Goal: Transaction & Acquisition: Purchase product/service

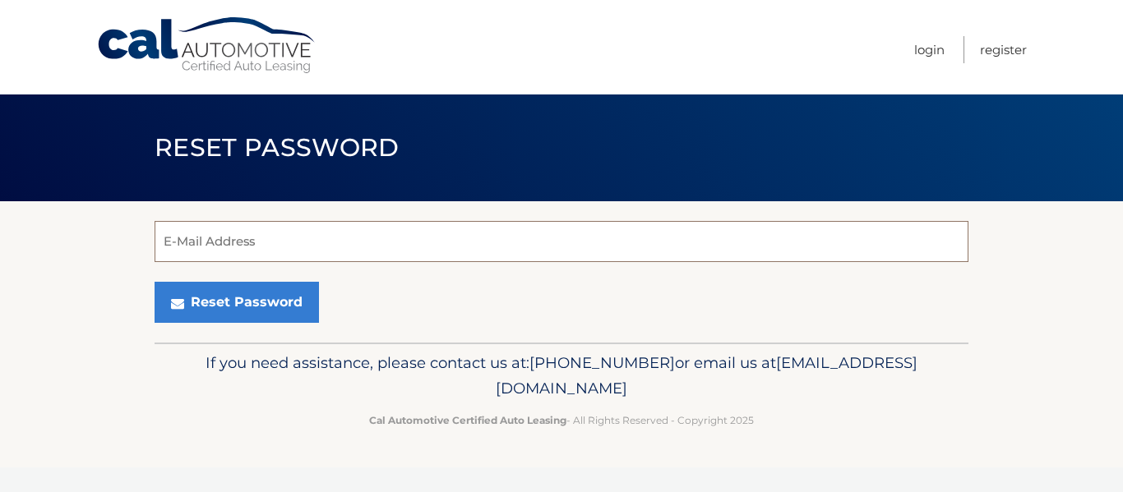
click at [200, 248] on input "E-Mail Address" at bounding box center [562, 241] width 814 height 41
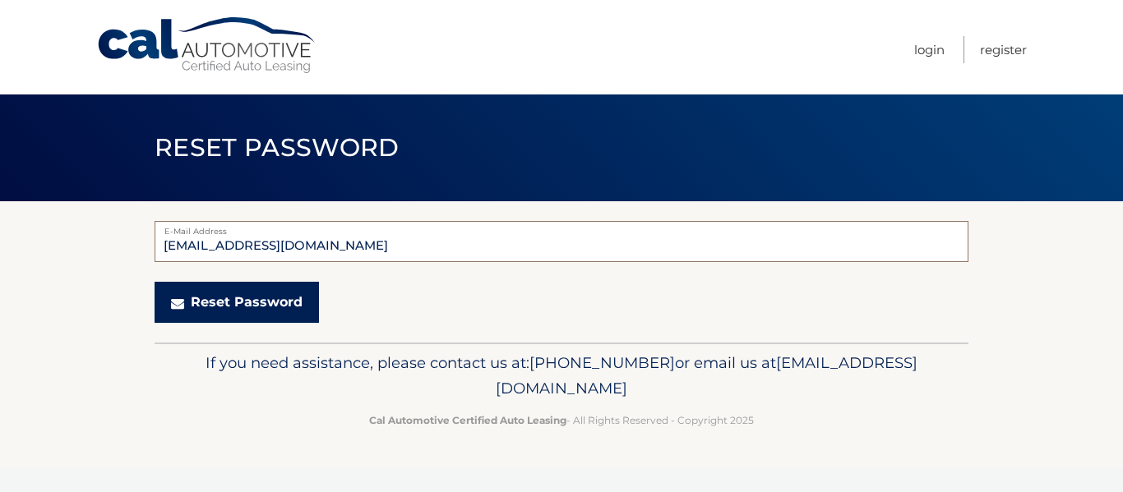
type input "mbs.1015@gmail.com"
click at [224, 290] on button "Reset Password" at bounding box center [237, 302] width 164 height 41
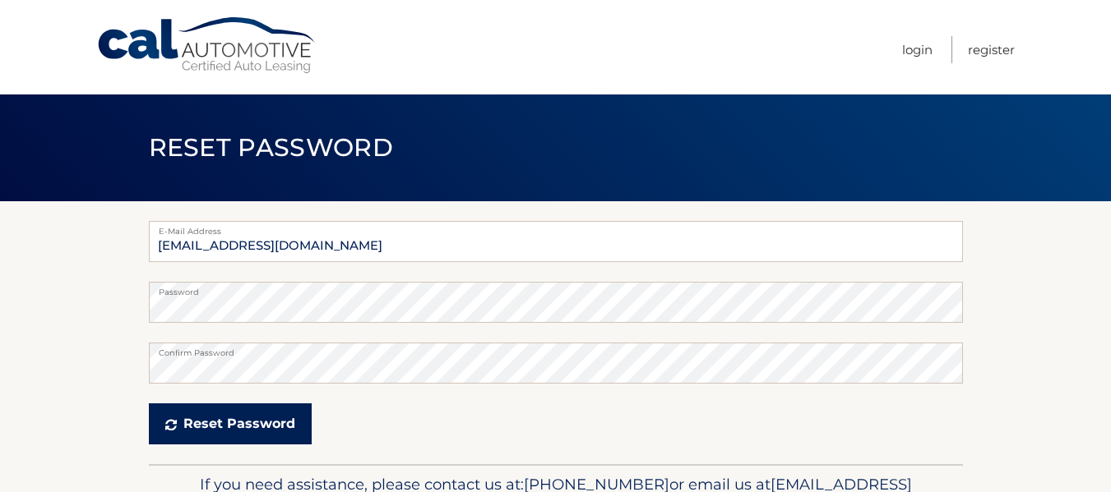
click at [224, 417] on button "Reset Password" at bounding box center [230, 424] width 163 height 41
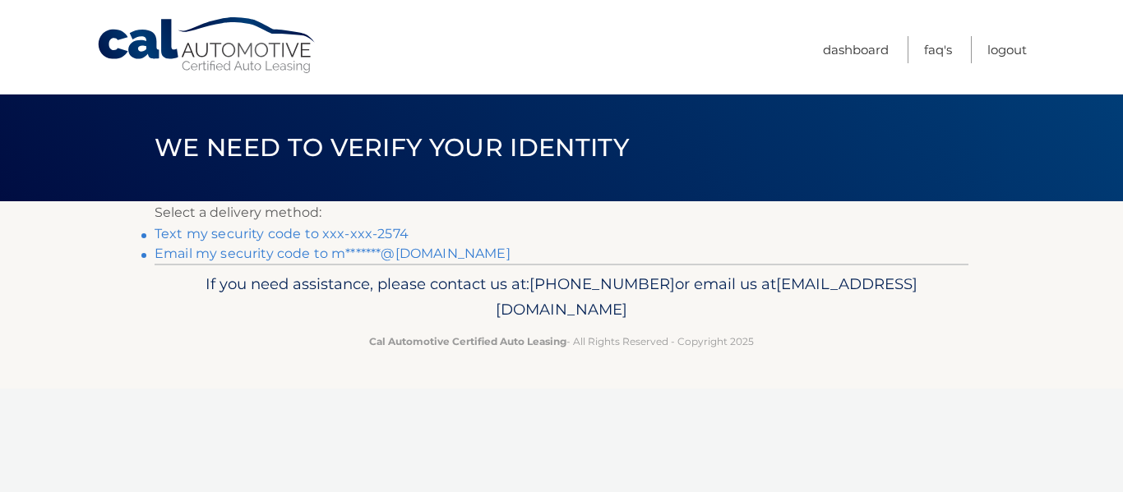
click at [369, 255] on link "Email my security code to m*******@gmail.com" at bounding box center [333, 254] width 356 height 16
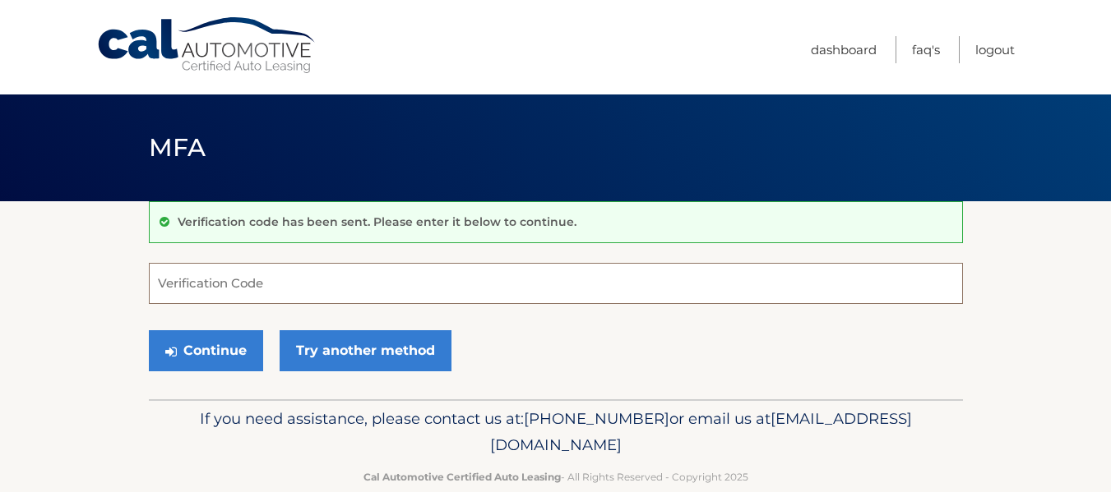
click at [199, 288] on input "Verification Code" at bounding box center [556, 283] width 814 height 41
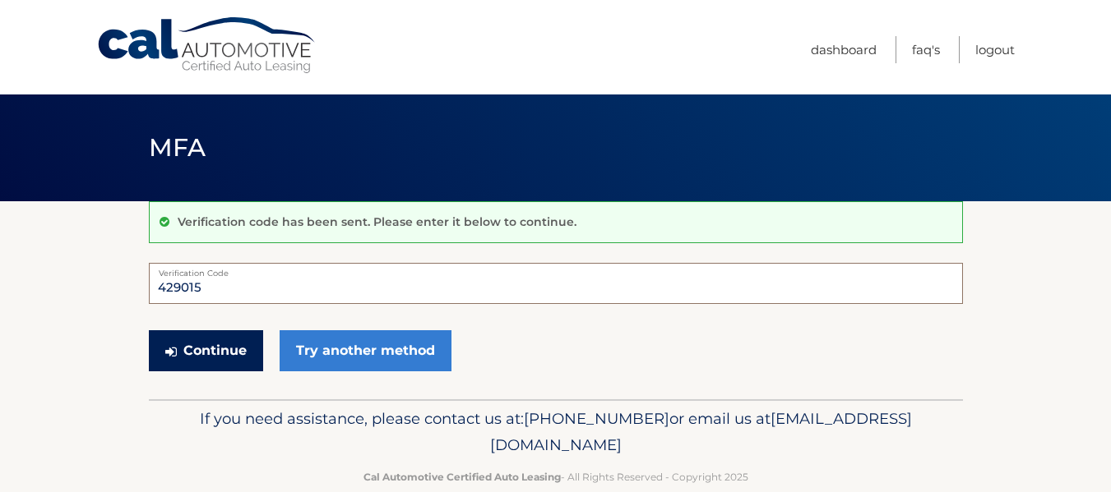
type input "429015"
click at [219, 342] on button "Continue" at bounding box center [206, 351] width 114 height 41
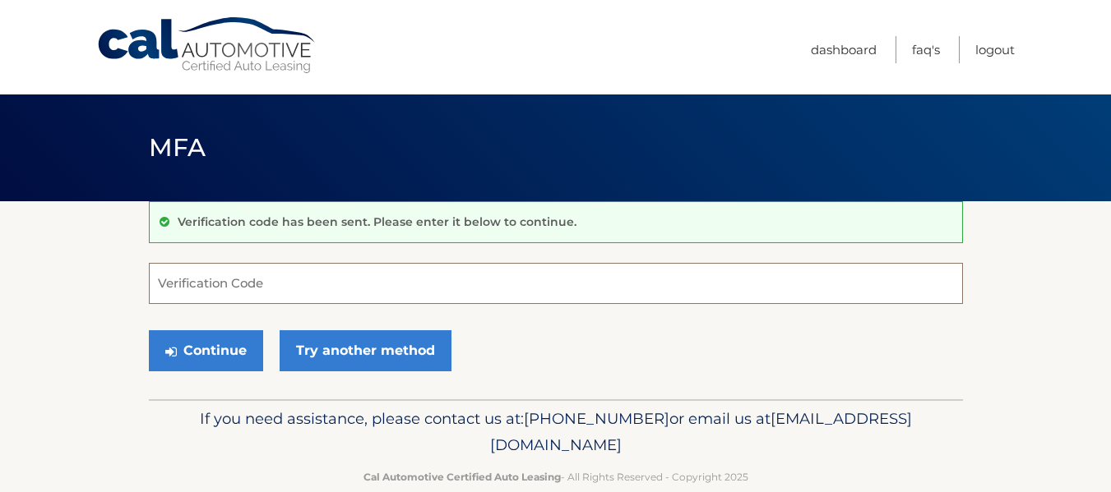
click at [206, 284] on input "Verification Code" at bounding box center [556, 283] width 814 height 41
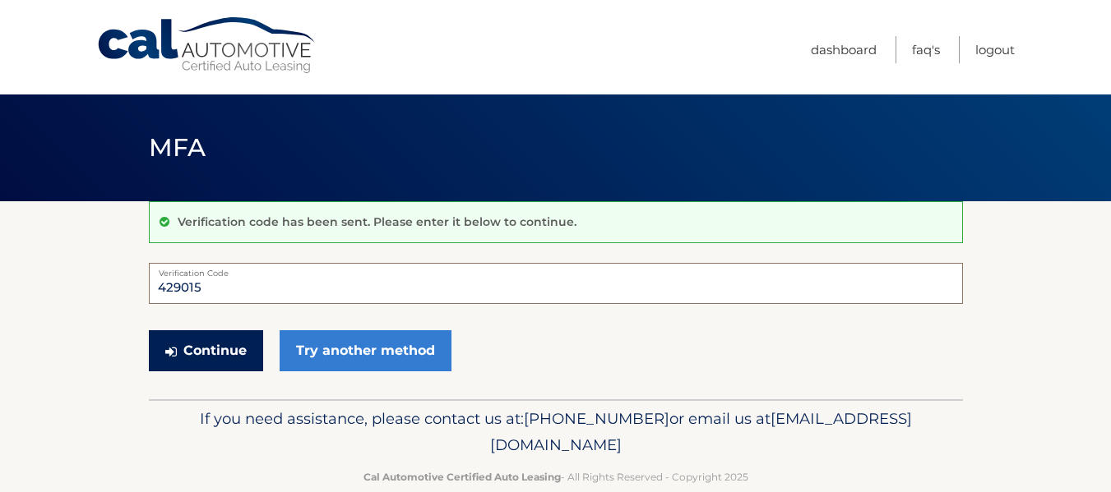
type input "429015"
click at [195, 346] on button "Continue" at bounding box center [206, 351] width 114 height 41
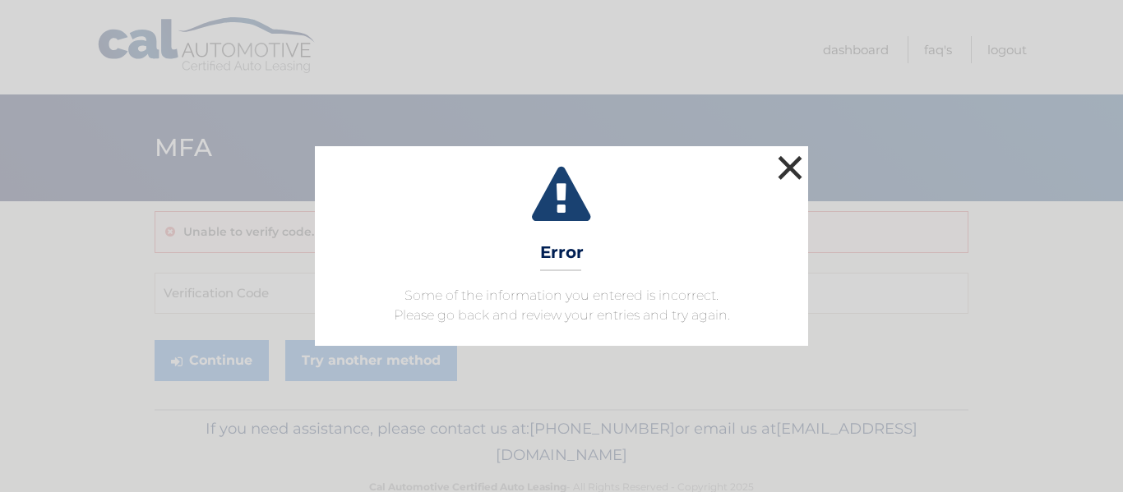
click at [784, 170] on button "×" at bounding box center [790, 167] width 33 height 33
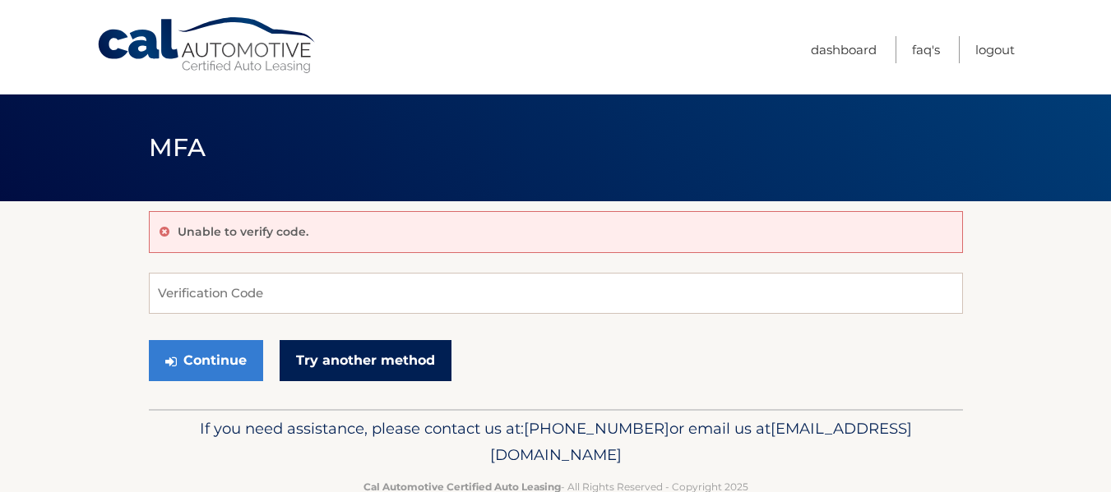
click at [380, 373] on link "Try another method" at bounding box center [366, 360] width 172 height 41
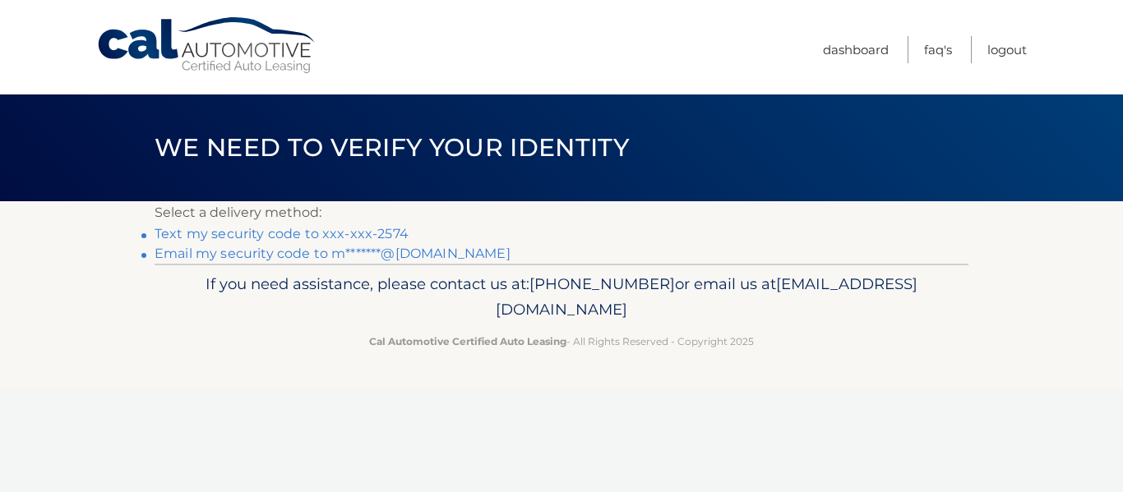
click at [256, 235] on link "Text my security code to xxx-xxx-2574" at bounding box center [282, 234] width 254 height 16
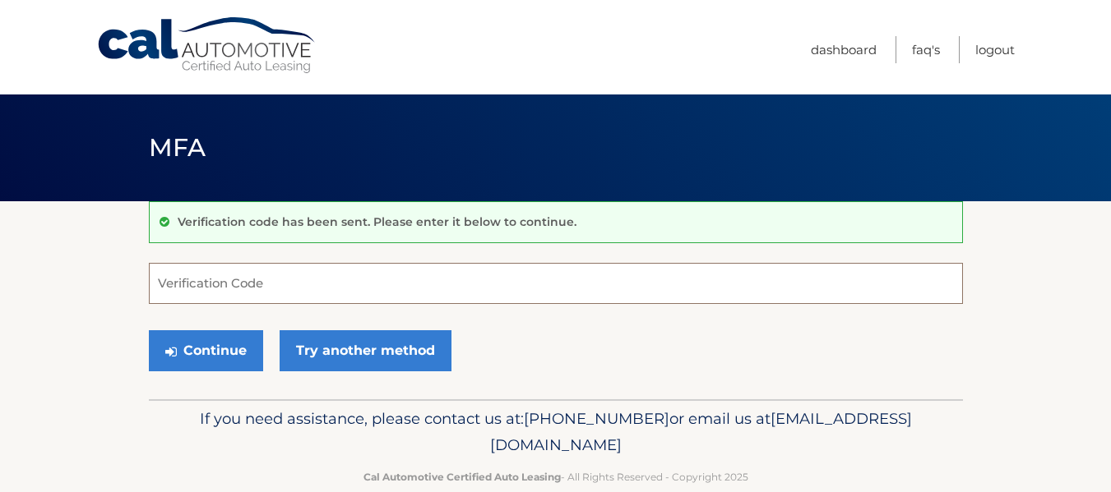
click at [233, 282] on input "Verification Code" at bounding box center [556, 283] width 814 height 41
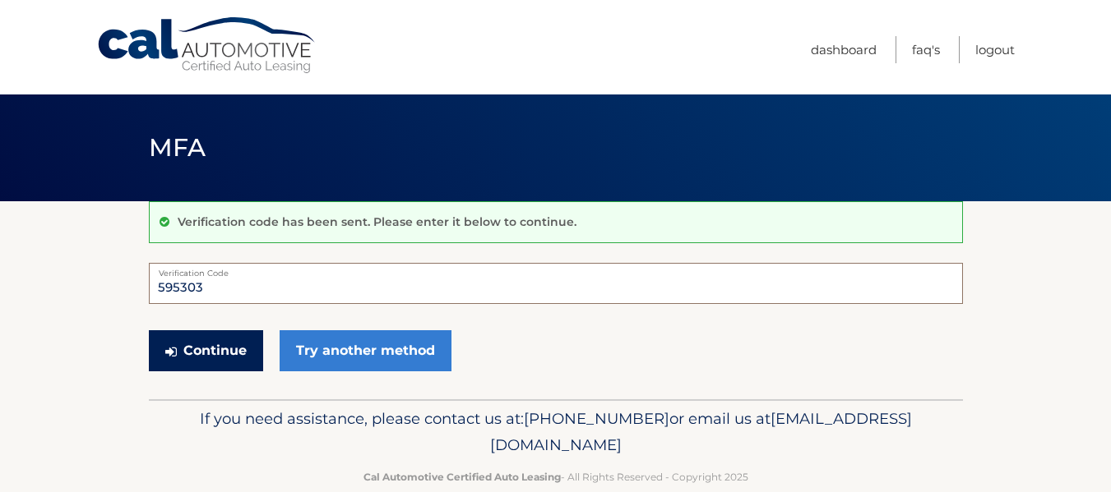
type input "595303"
click at [192, 358] on button "Continue" at bounding box center [206, 351] width 114 height 41
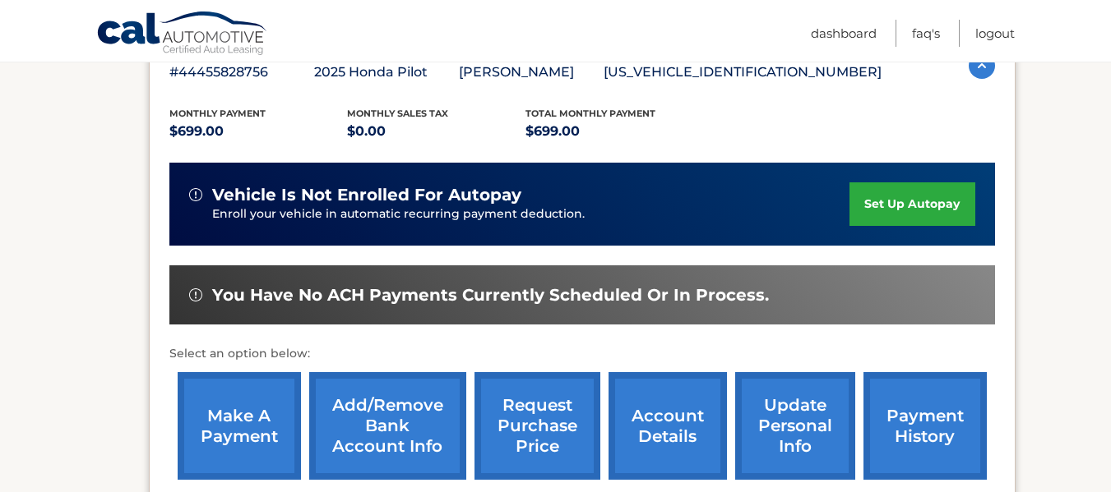
scroll to position [315, 0]
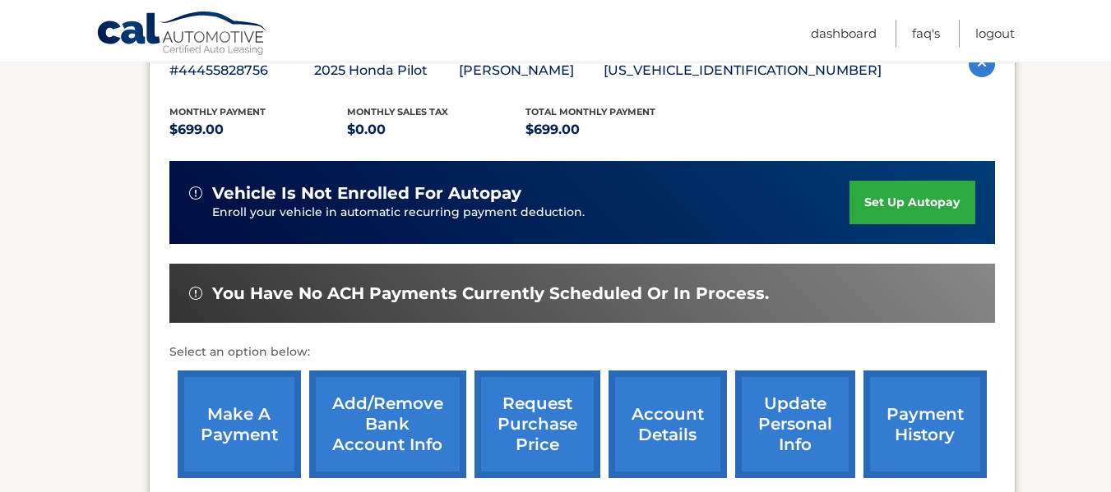
click at [253, 417] on link "make a payment" at bounding box center [239, 425] width 123 height 108
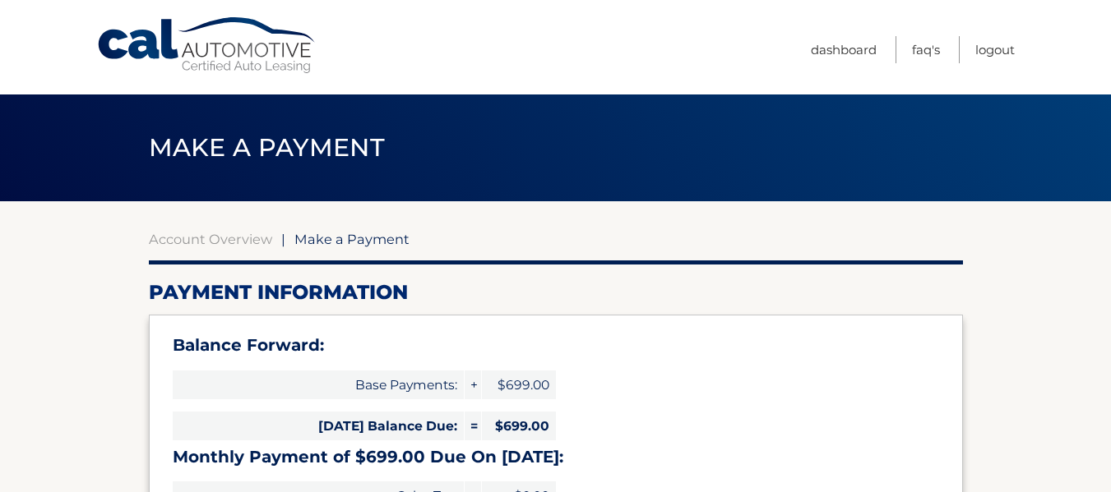
select select "NGZkYWIxYjUtMjgyZC00Mjk3LTgwNjctODE3ODQwNWRmZTEw"
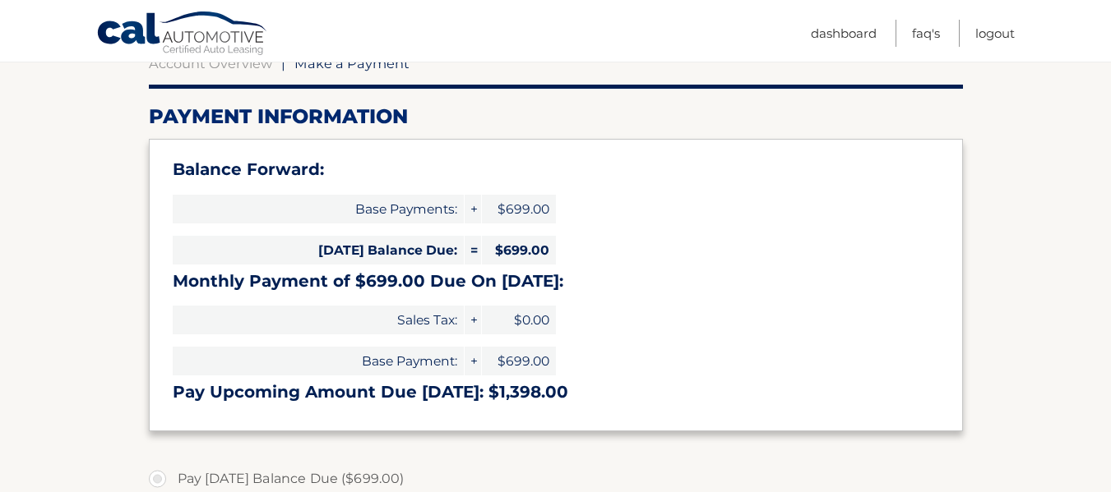
scroll to position [230, 0]
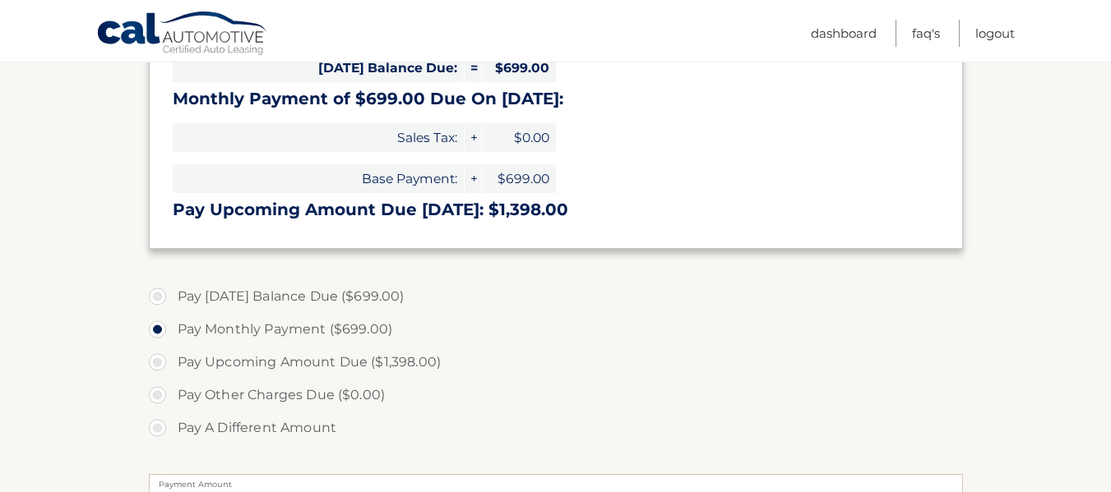
click at [841, 49] on ul "Dashboard FAQ's Logout" at bounding box center [913, 31] width 204 height 62
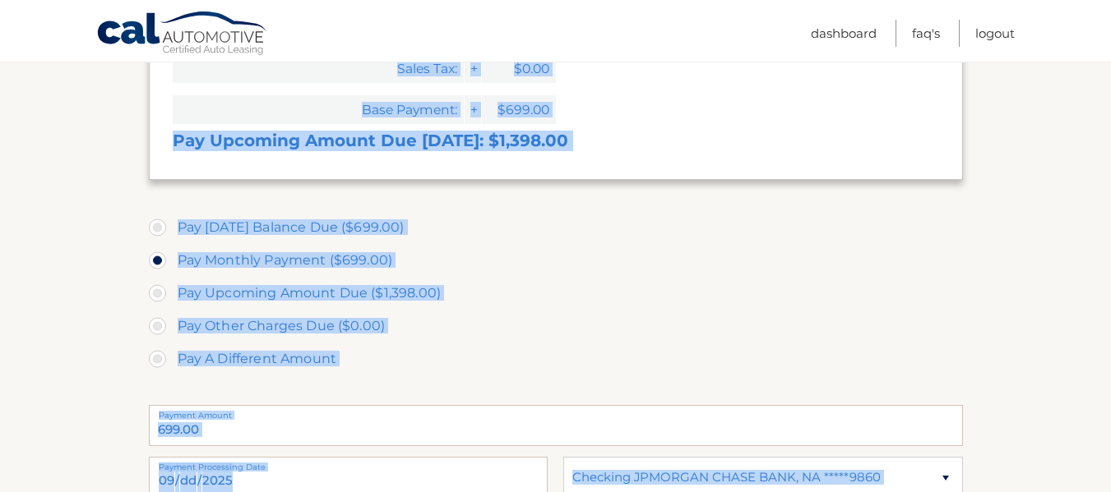
scroll to position [0, 0]
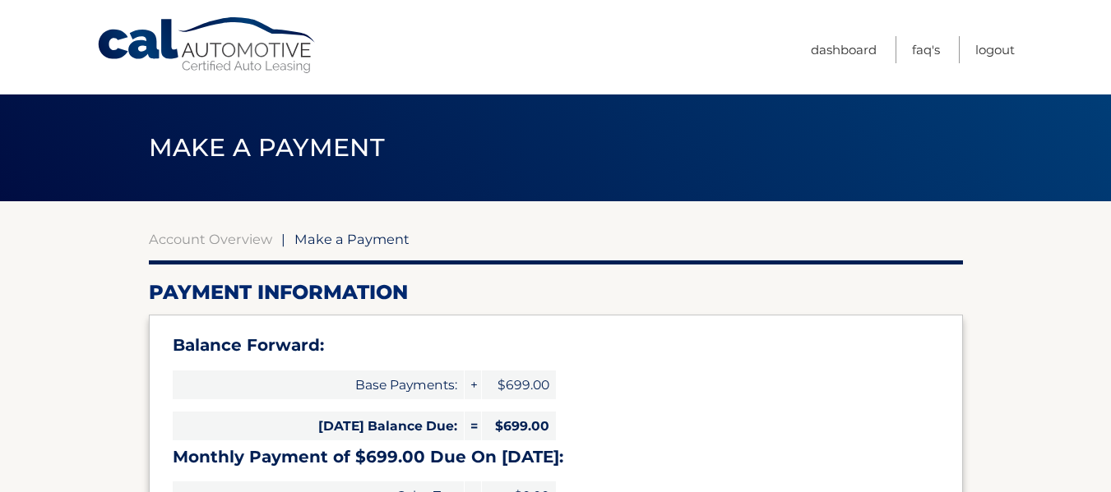
click at [896, 341] on h3 "Balance Forward:" at bounding box center [556, 345] width 766 height 21
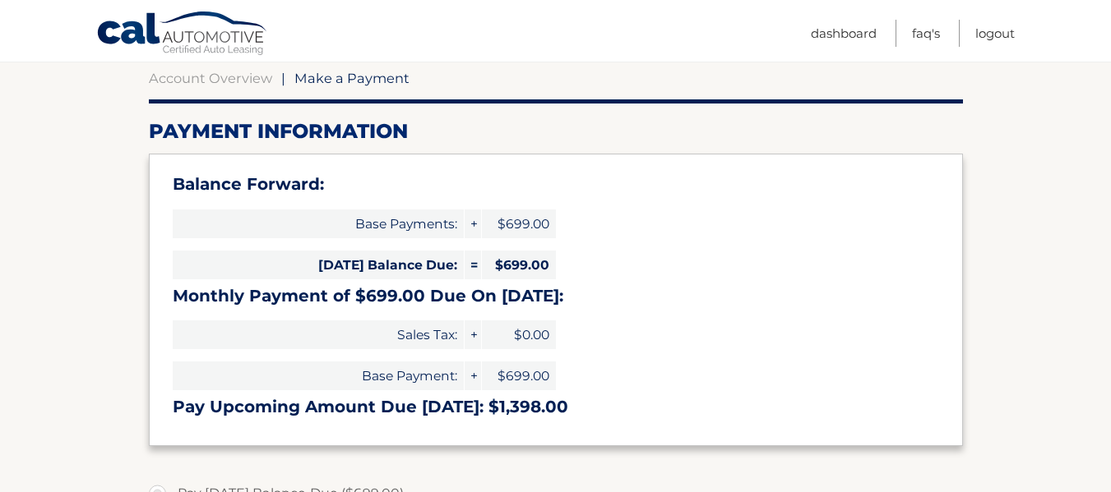
scroll to position [164, 0]
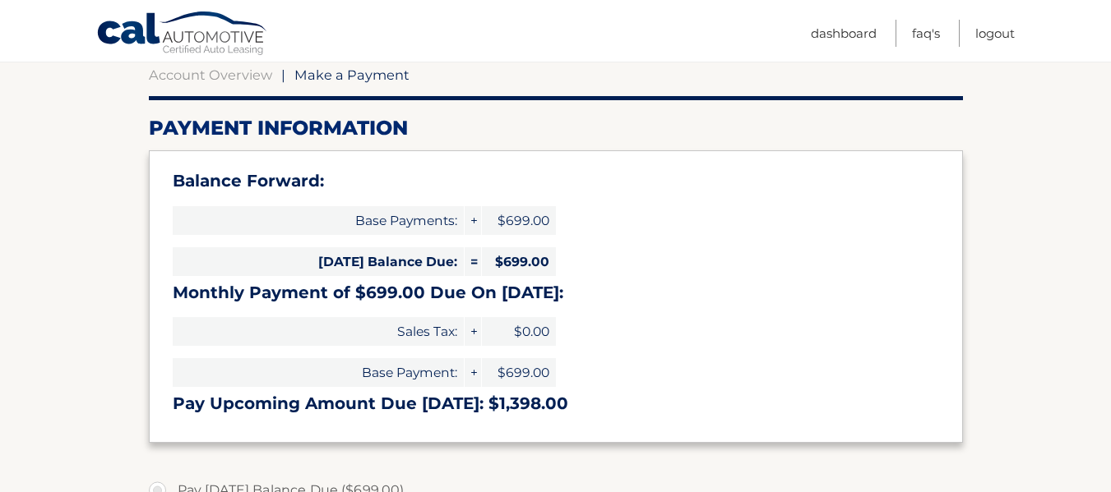
click at [992, 335] on section "Account Overview | Make a Payment Payment Information Balance Forward: Base Pay…" at bounding box center [555, 496] width 1111 height 918
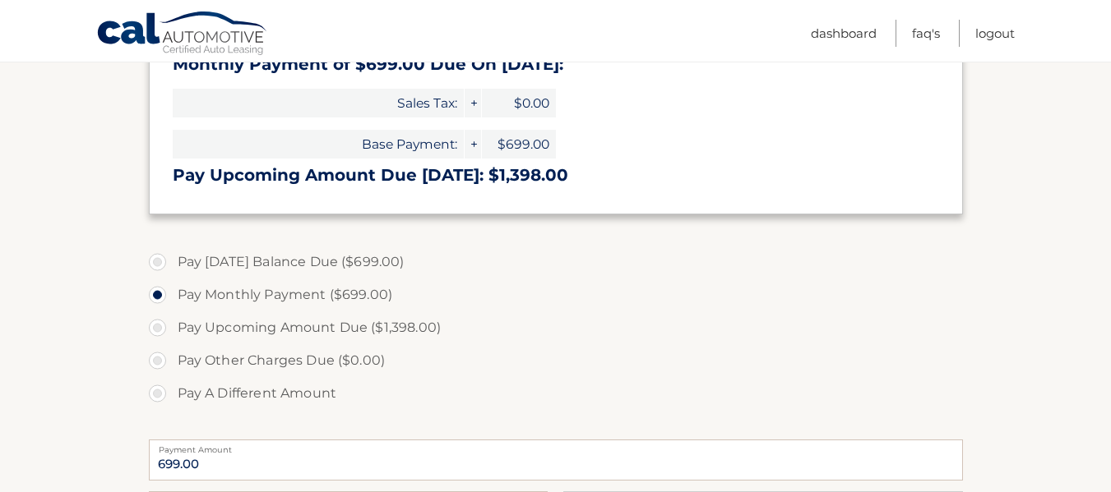
scroll to position [395, 0]
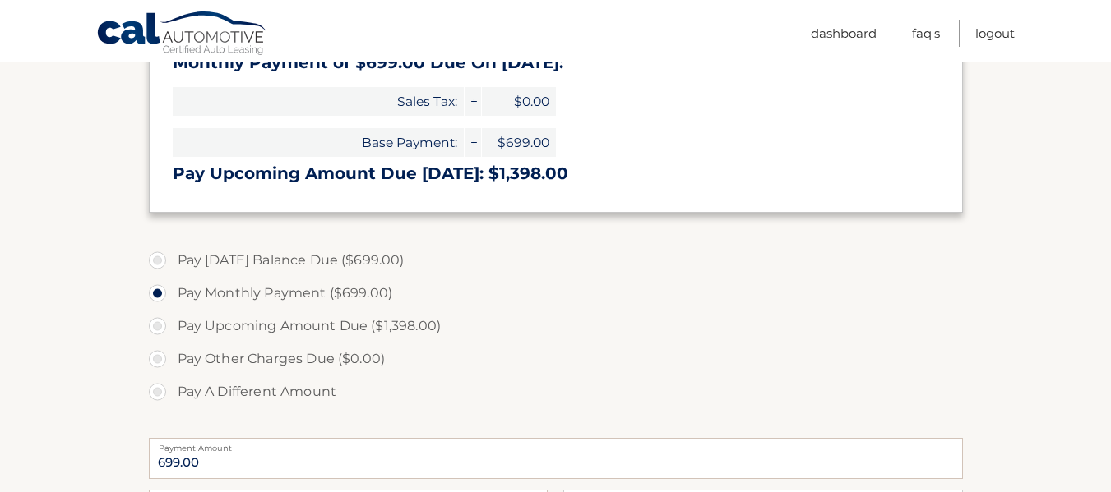
click at [150, 261] on label "Pay Today's Balance Due ($699.00)" at bounding box center [556, 260] width 814 height 33
click at [155, 261] on input "Pay Today's Balance Due ($699.00)" at bounding box center [163, 257] width 16 height 26
radio input "true"
click at [1045, 260] on section "Account Overview | Make a Payment Payment Information Balance Forward: Base Pay…" at bounding box center [555, 266] width 1111 height 918
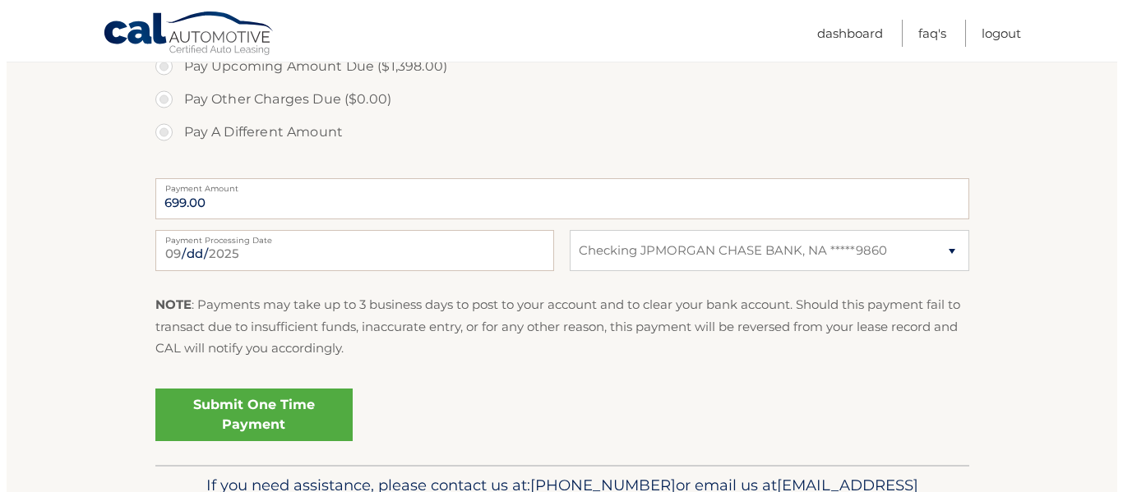
scroll to position [658, 0]
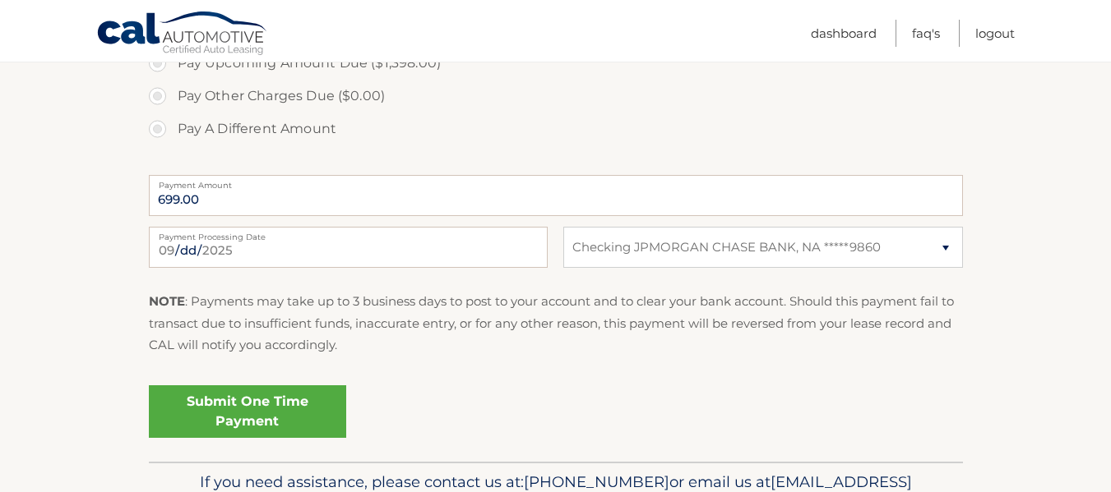
click at [261, 407] on link "Submit One Time Payment" at bounding box center [247, 412] width 197 height 53
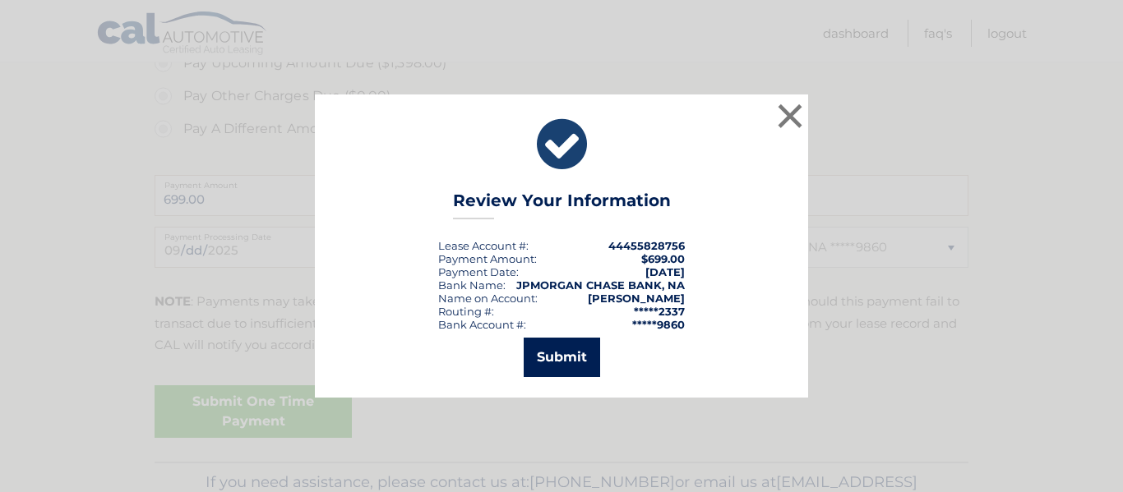
click at [557, 371] on button "Submit" at bounding box center [562, 357] width 76 height 39
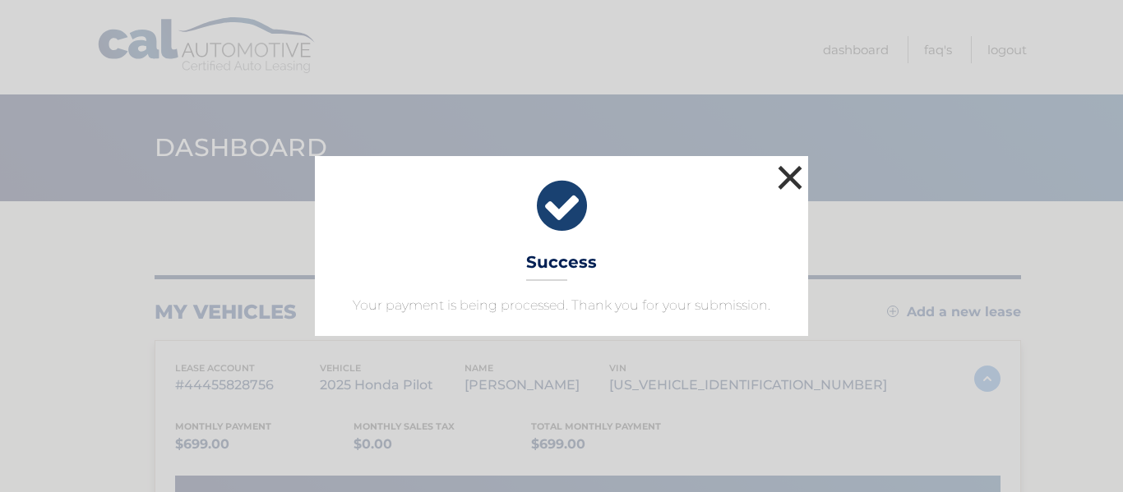
click at [786, 175] on button "×" at bounding box center [790, 177] width 33 height 33
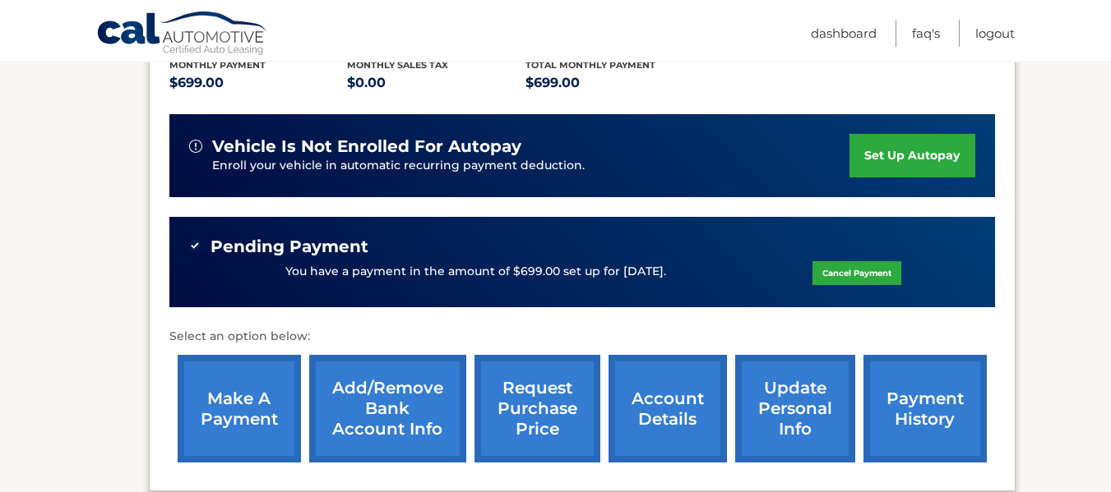
scroll to position [395, 0]
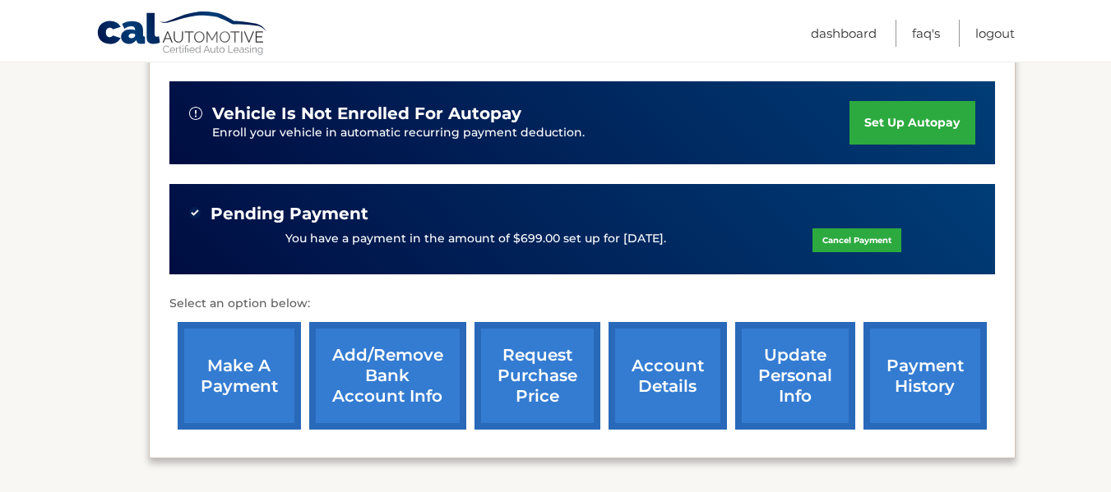
click at [958, 371] on link "payment history" at bounding box center [924, 376] width 123 height 108
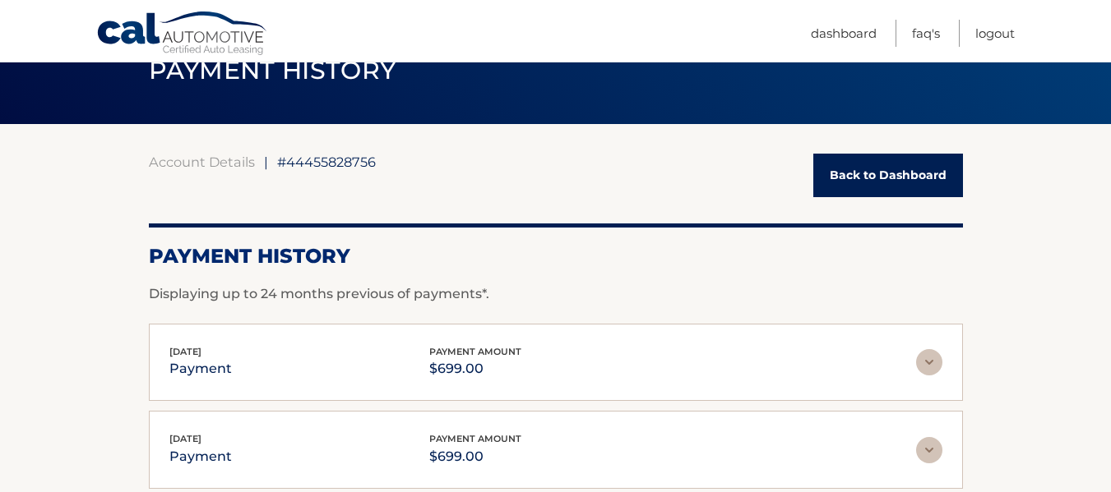
scroll to position [99, 0]
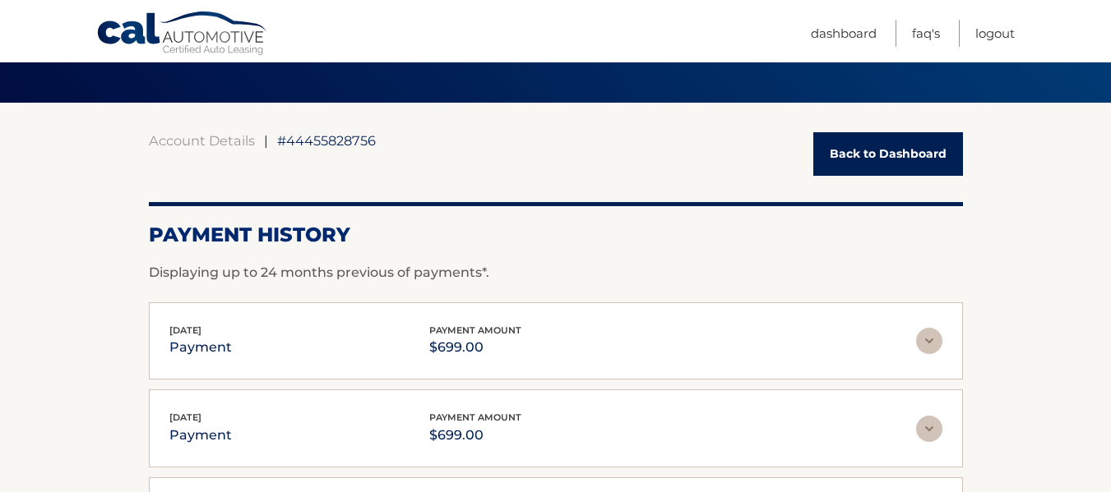
click at [924, 337] on img at bounding box center [929, 341] width 26 height 26
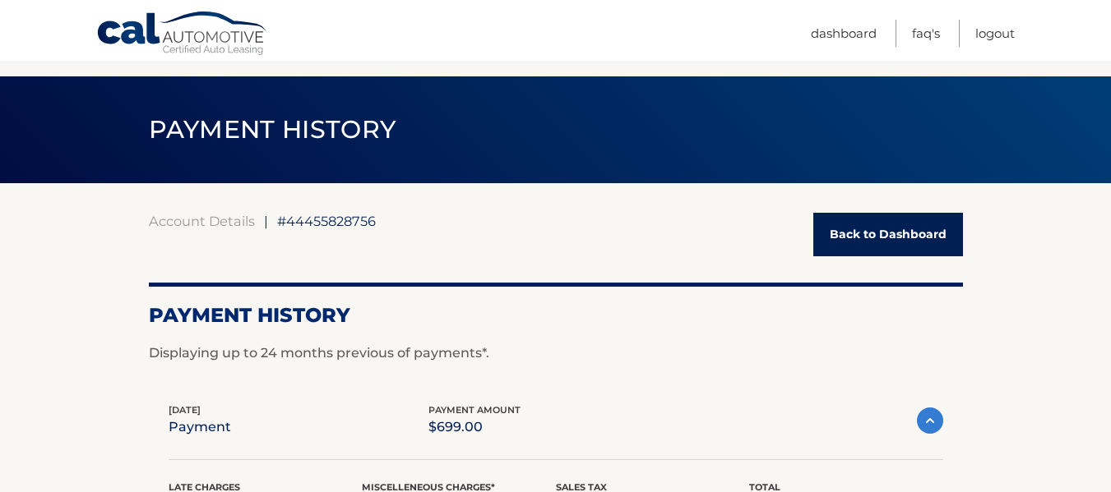
scroll to position [0, 0]
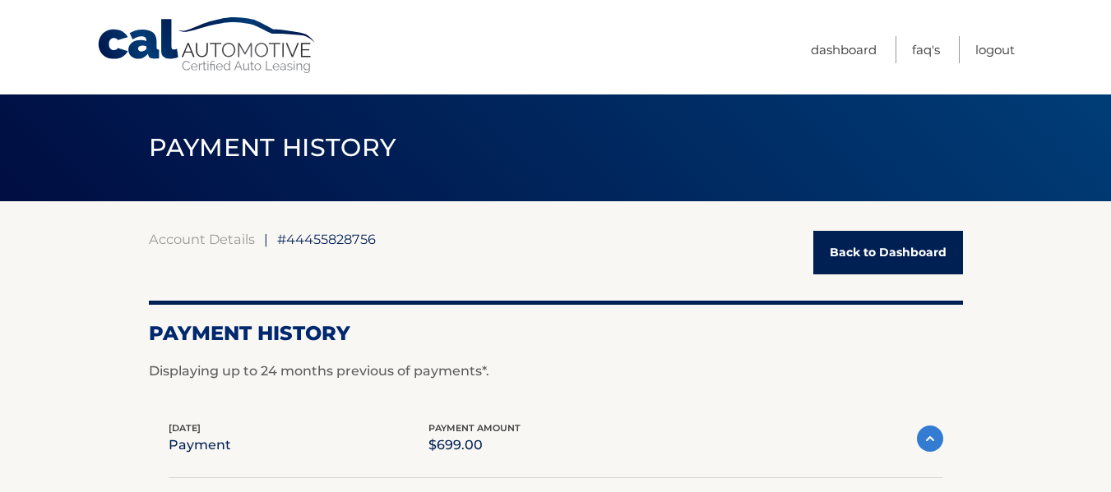
click at [915, 268] on link "Back to Dashboard" at bounding box center [888, 253] width 150 height 44
click at [900, 253] on link "Back to Dashboard" at bounding box center [888, 253] width 150 height 44
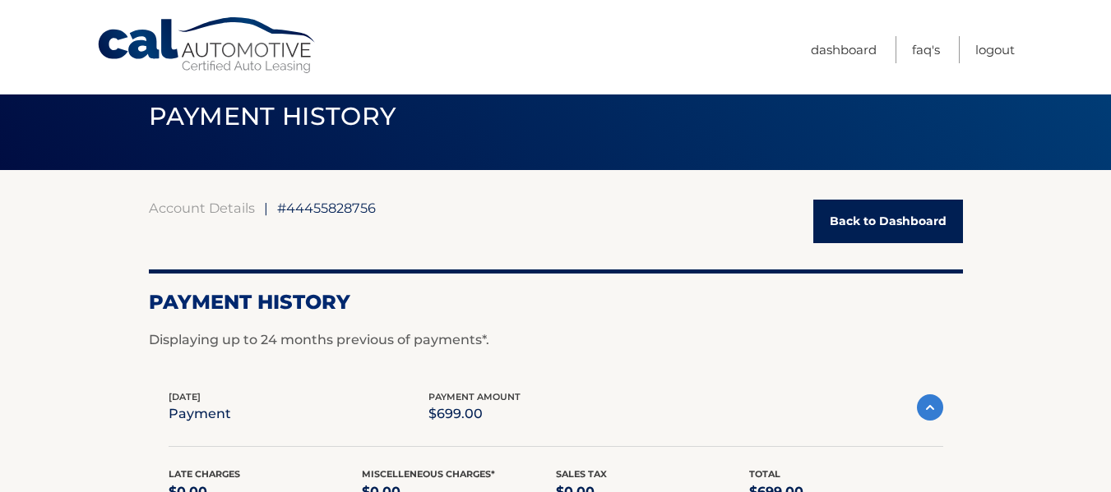
scroll to position [36, 0]
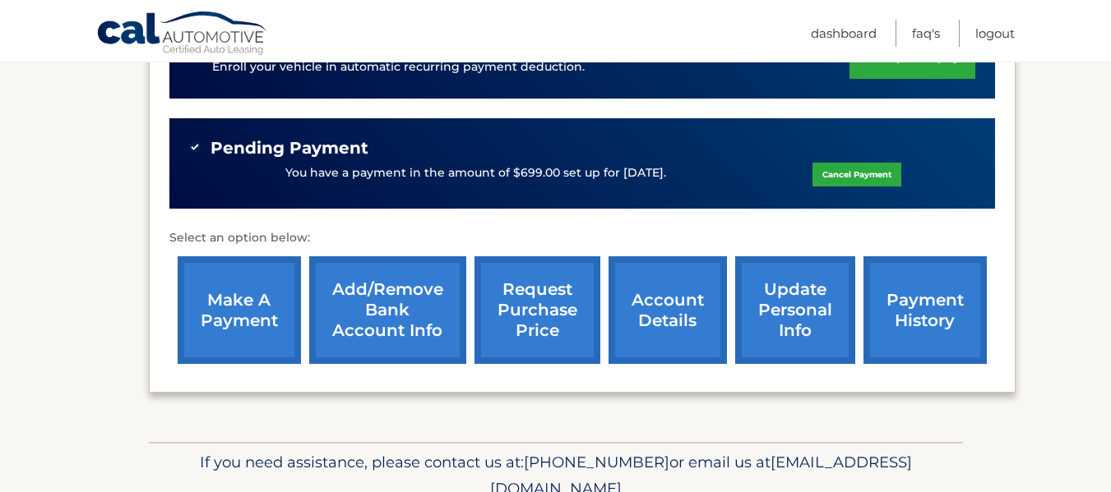
scroll to position [493, 0]
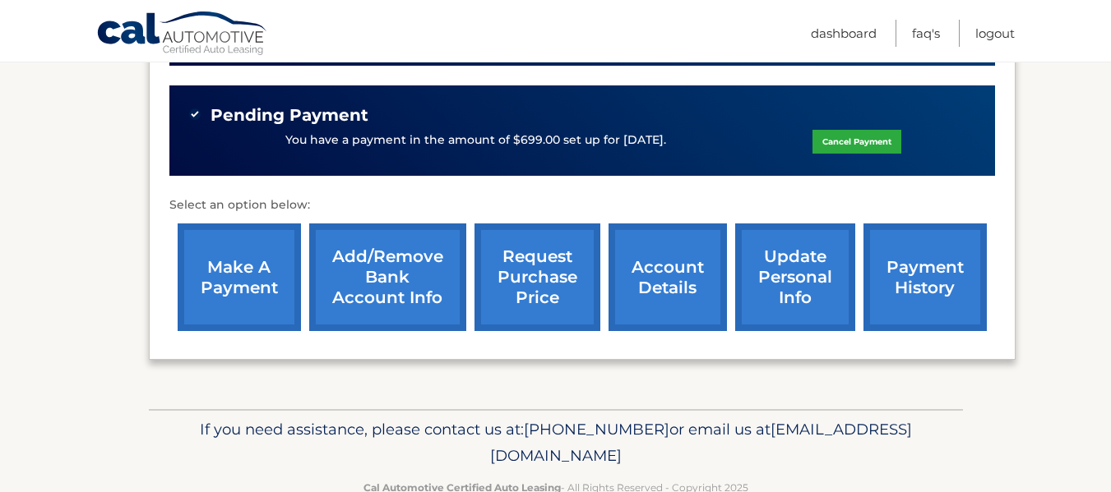
click at [899, 370] on div "my vehicles Add a new lease lease account #44455828756 vehicle 2025 Honda Pilot…" at bounding box center [582, 58] width 867 height 701
click at [909, 371] on div "my vehicles Add a new lease lease account #44455828756 vehicle 2025 Honda Pilot…" at bounding box center [582, 58] width 867 height 701
click at [1085, 317] on section "my vehicles Add a new lease lease account #44455828756 vehicle 2025 Honda Pilot…" at bounding box center [555, 58] width 1111 height 701
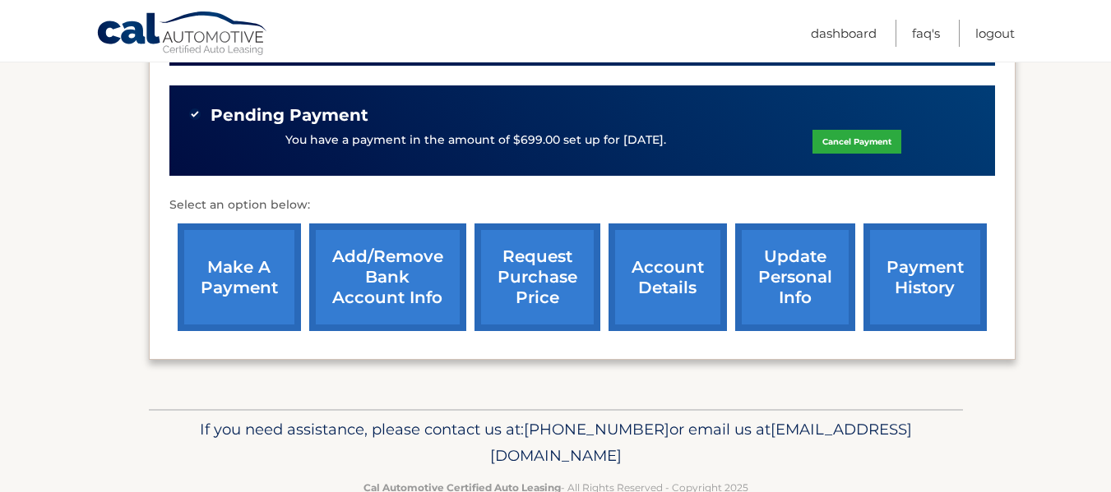
click at [1046, 197] on section "my vehicles Add a new lease lease account #44455828756 vehicle 2025 Honda Pilot…" at bounding box center [555, 58] width 1111 height 701
click at [918, 275] on link "payment history" at bounding box center [924, 278] width 123 height 108
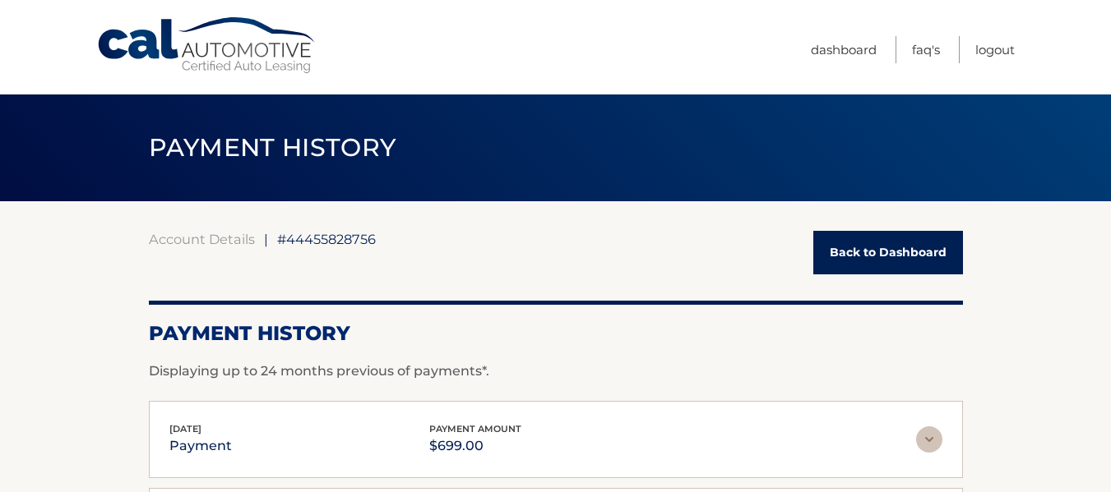
click at [987, 58] on link "Logout" at bounding box center [994, 49] width 39 height 27
